Goal: Information Seeking & Learning: Find specific page/section

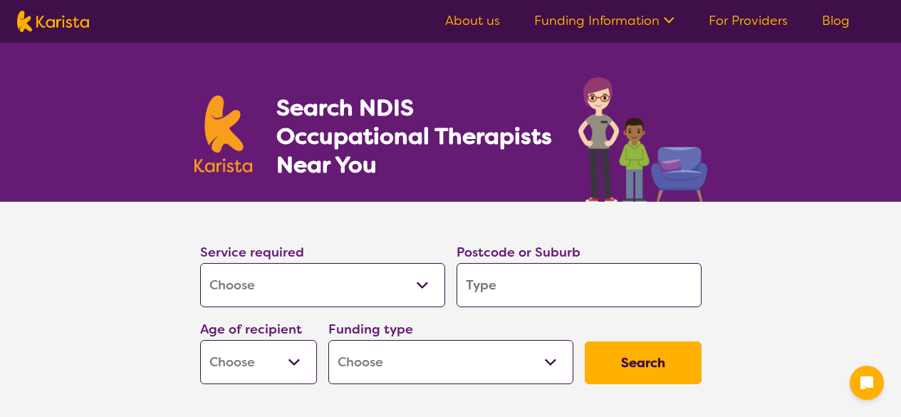
select select "[MEDICAL_DATA]"
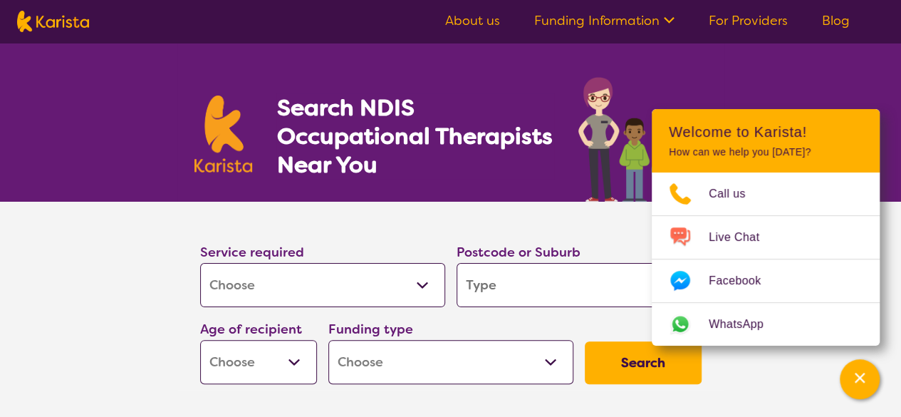
click at [496, 281] on input "search" at bounding box center [579, 285] width 245 height 44
type input "C"
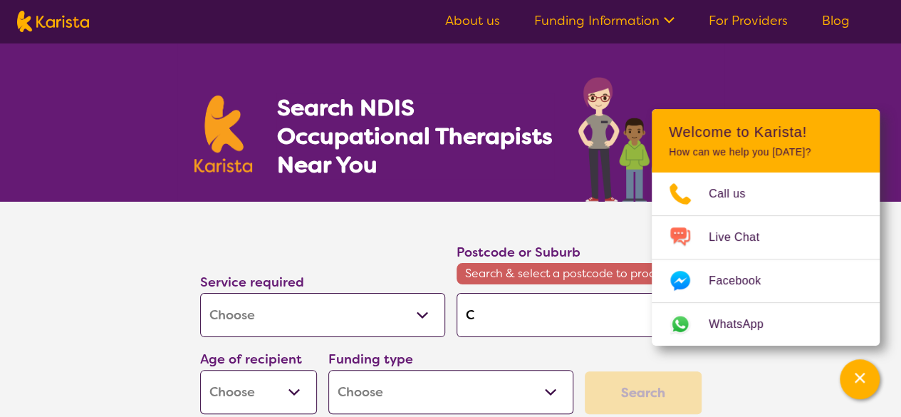
type input "Ca"
type input "Cam"
type input "Camd"
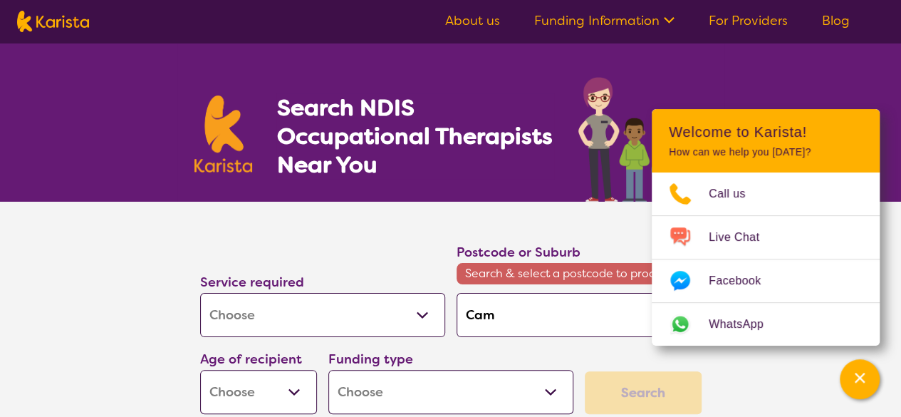
type input "Camd"
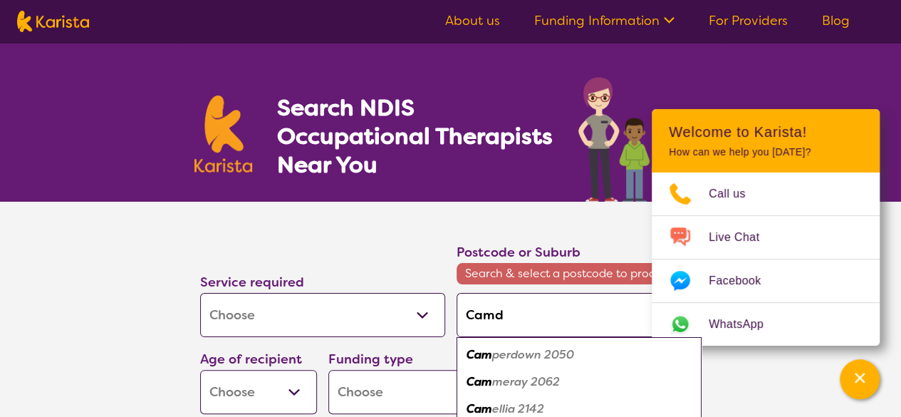
type input "Camde"
type input "[GEOGRAPHIC_DATA]"
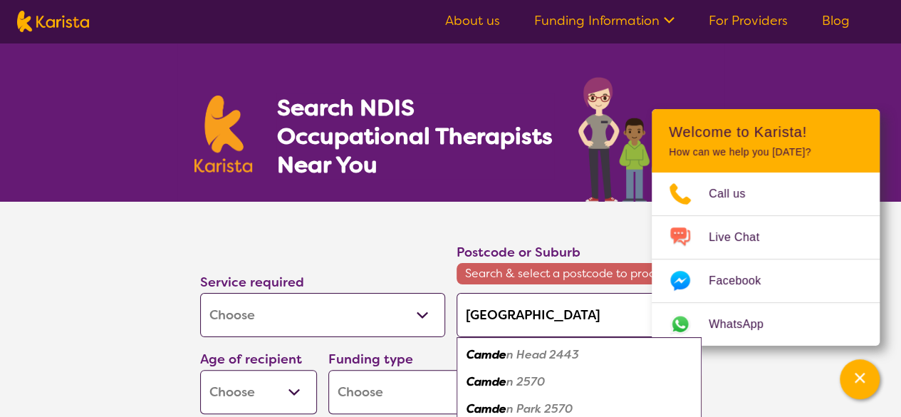
type input "[GEOGRAPHIC_DATA]"
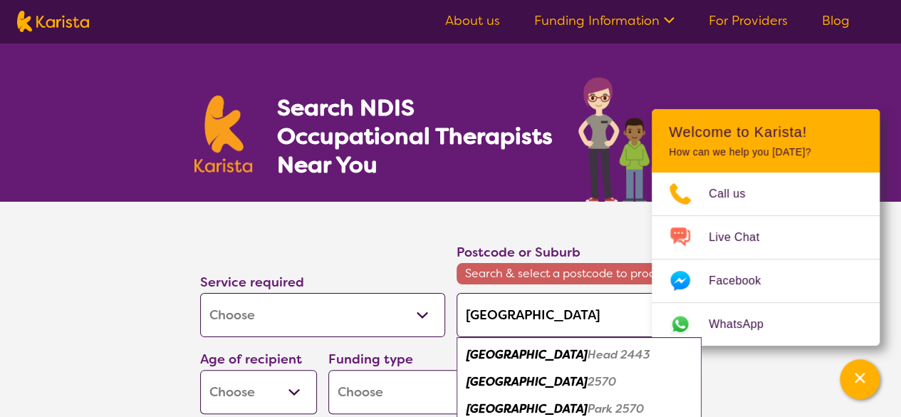
type input "Camden n"
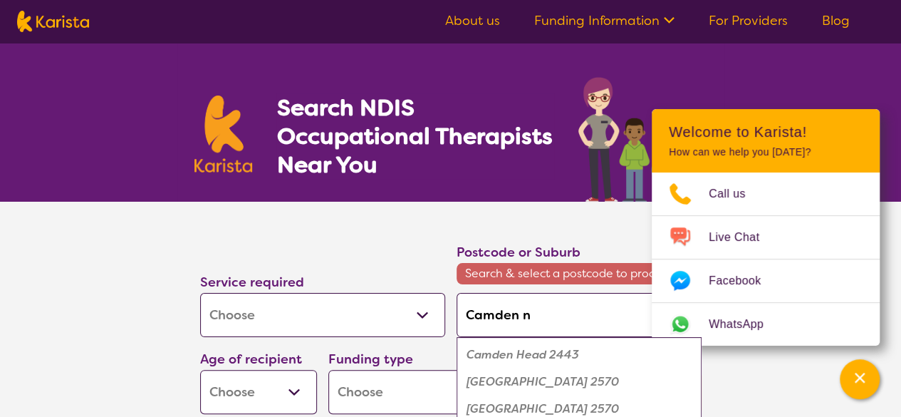
type input "Camden ns"
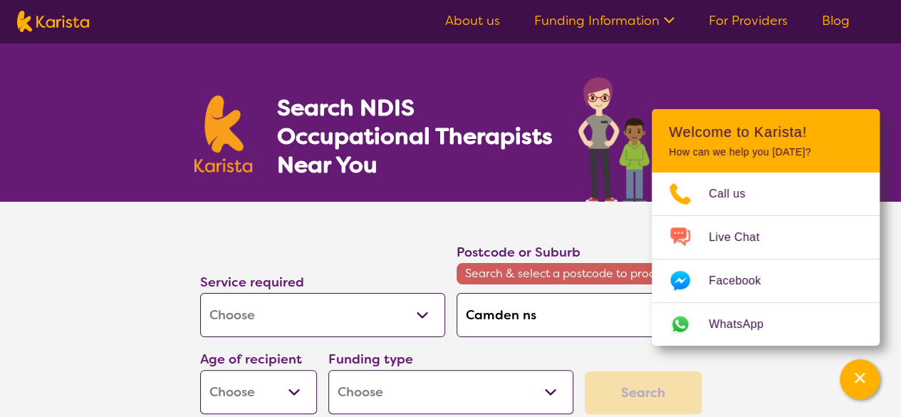
type input "[GEOGRAPHIC_DATA]"
click at [819, 85] on div "Search NDIS Occupational Therapists Near You" at bounding box center [450, 122] width 901 height 159
click at [615, 216] on section "Service required Allied Health Assistant Assessment ([MEDICAL_DATA] or [MEDICAL…" at bounding box center [450, 311] width 547 height 218
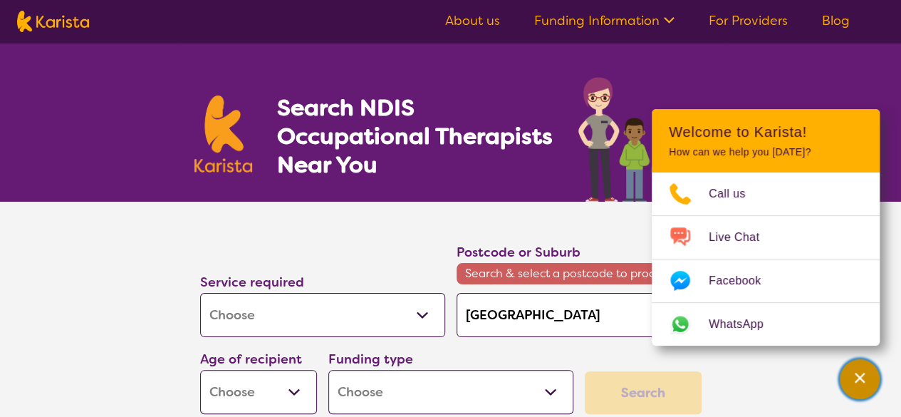
click at [856, 378] on icon "Channel Menu" at bounding box center [860, 378] width 14 height 14
